Goal: Transaction & Acquisition: Obtain resource

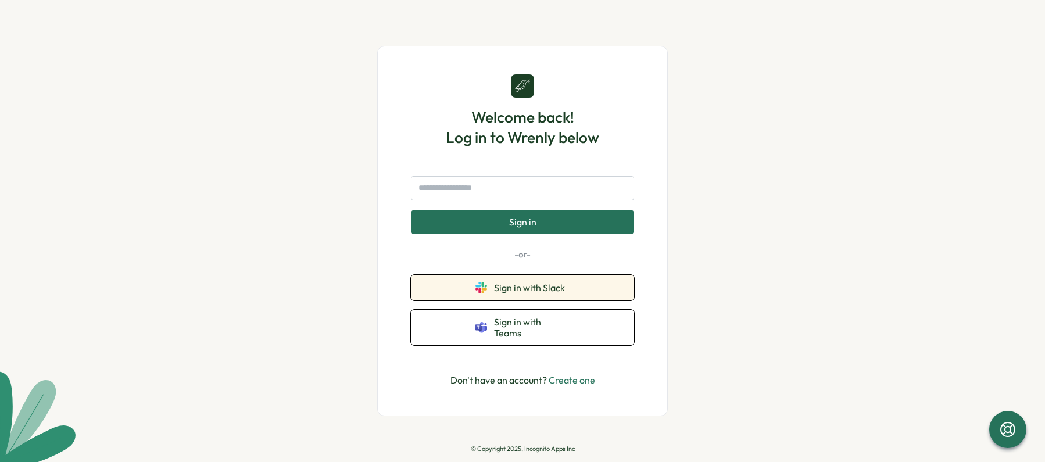
click at [545, 285] on button "Sign in with Slack" at bounding box center [522, 288] width 223 height 26
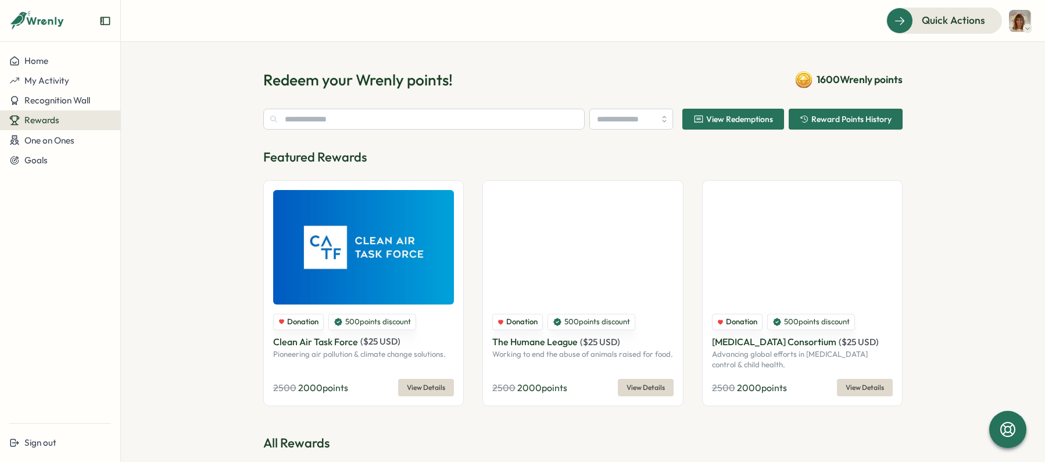
type input "**********"
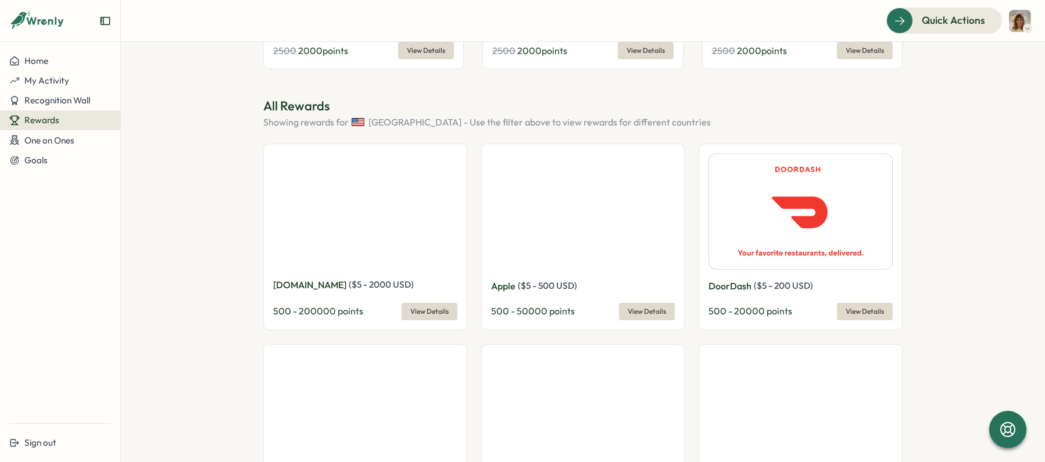
scroll to position [334, 0]
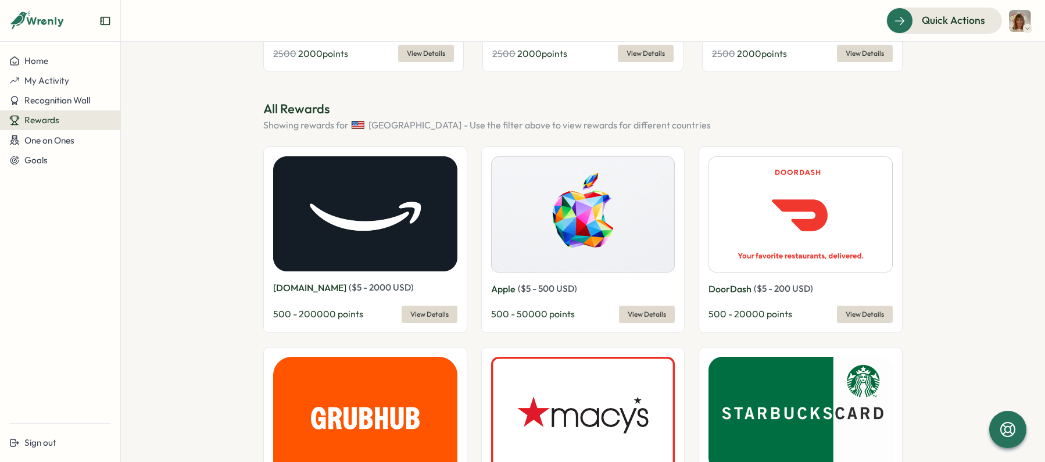
click at [863, 323] on div "DoorDash ( $ 5 - 200 USD ) 500 - 20000 points View Details" at bounding box center [801, 240] width 204 height 187
click at [863, 314] on span "View Details" at bounding box center [865, 314] width 38 height 16
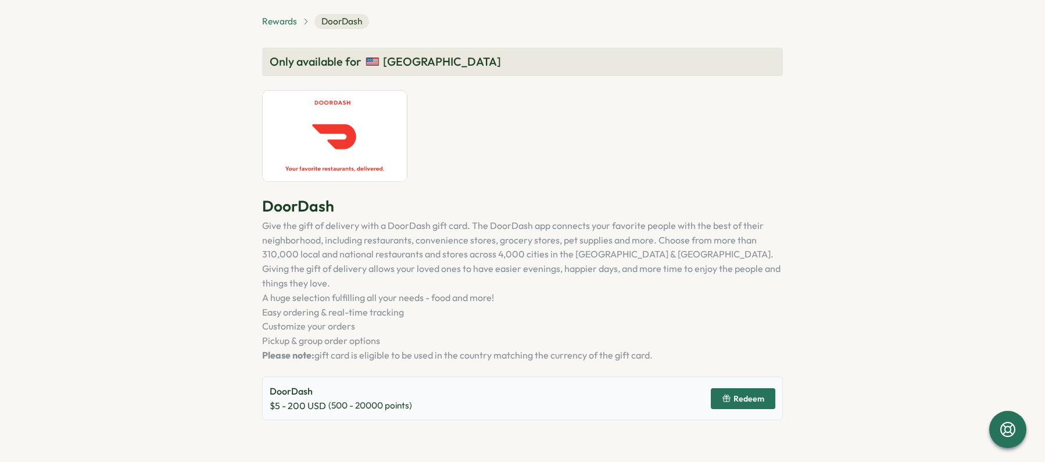
click at [284, 22] on span "Rewards" at bounding box center [279, 21] width 35 height 13
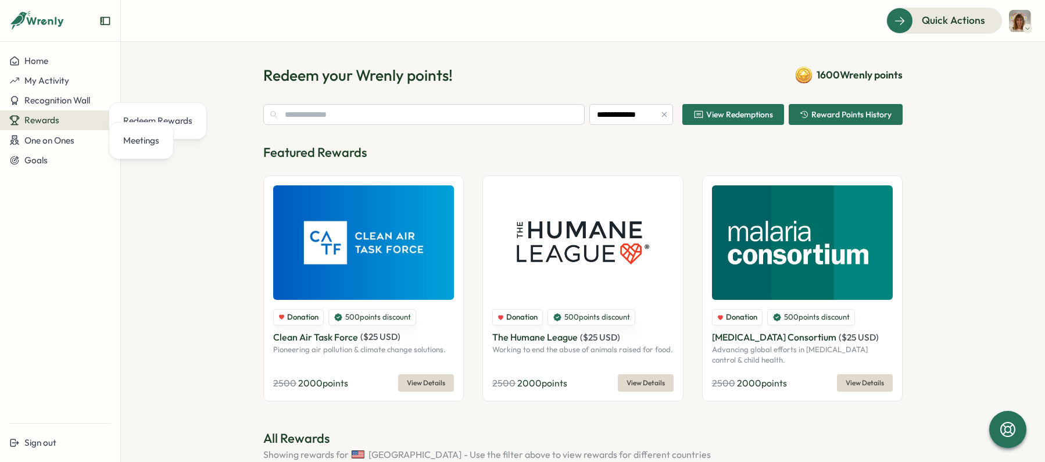
scroll to position [6, 0]
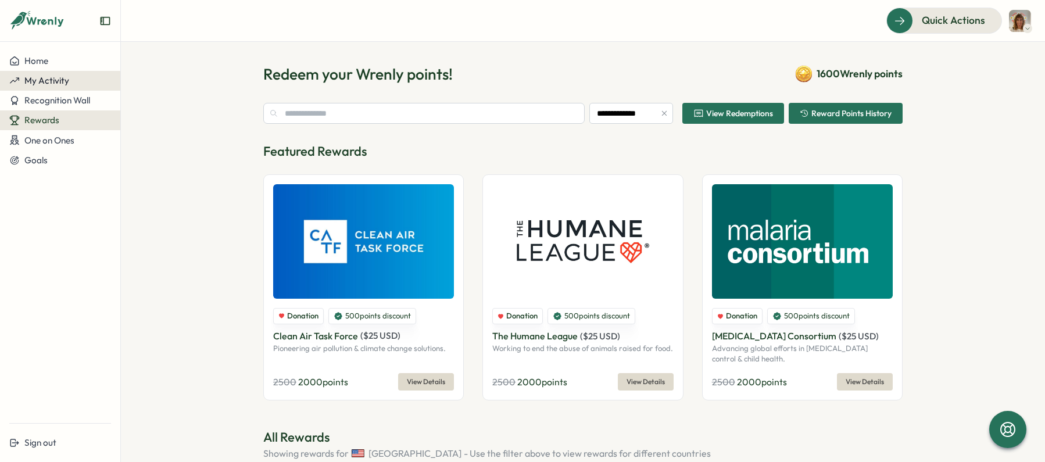
click at [73, 78] on div "My Activity" at bounding box center [60, 81] width 102 height 10
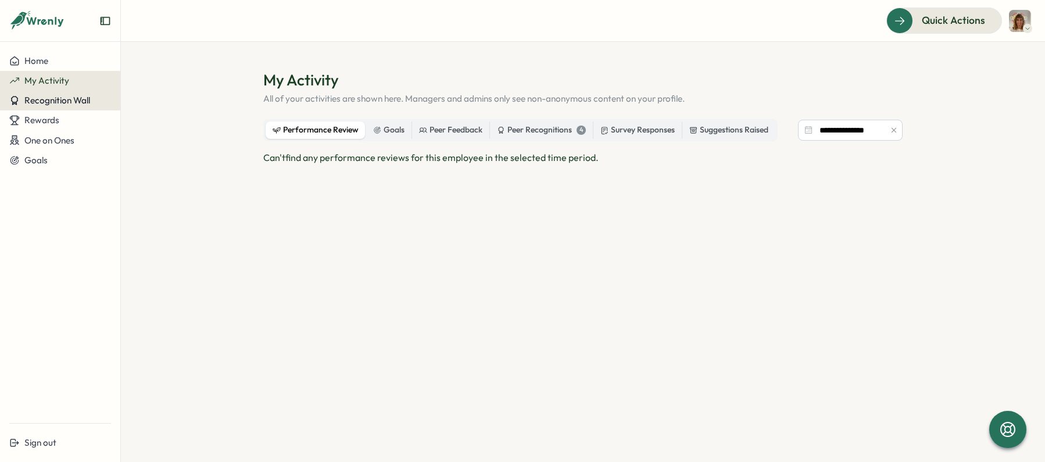
click at [80, 104] on span "Recognition Wall" at bounding box center [57, 100] width 66 height 11
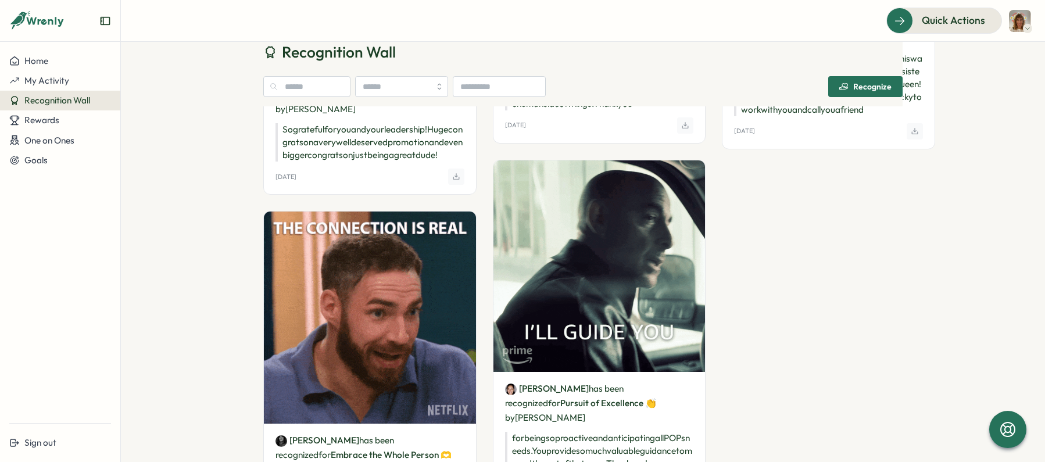
scroll to position [1136, 0]
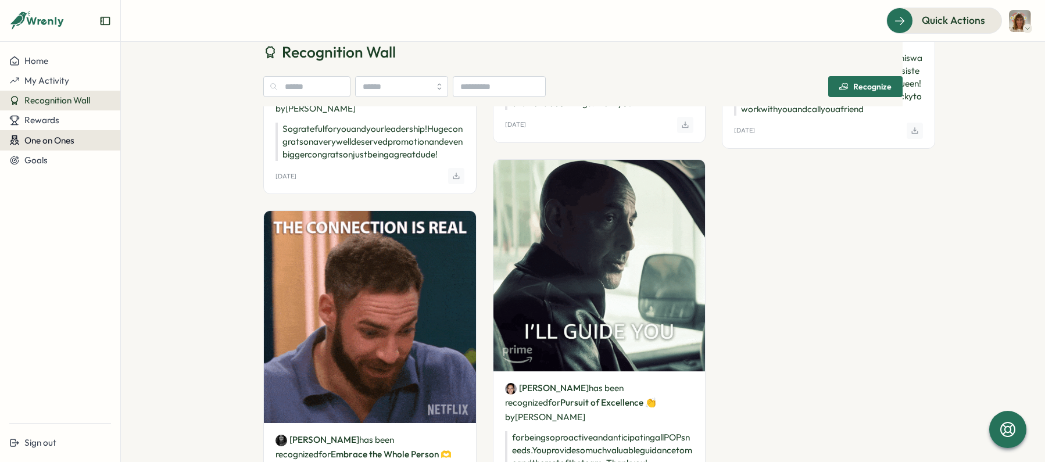
click at [70, 135] on span "One on Ones" at bounding box center [49, 140] width 50 height 11
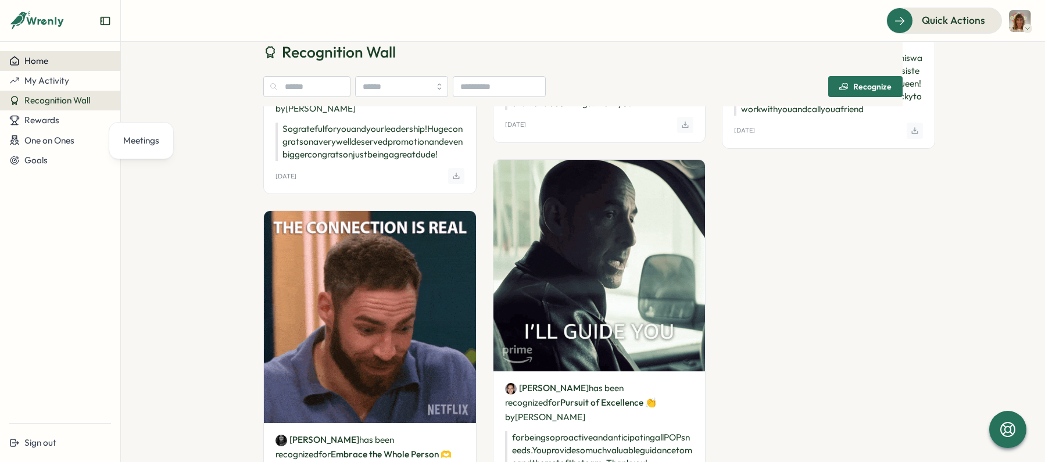
click at [57, 53] on button "Home" at bounding box center [60, 61] width 120 height 20
